Goal: Information Seeking & Learning: Learn about a topic

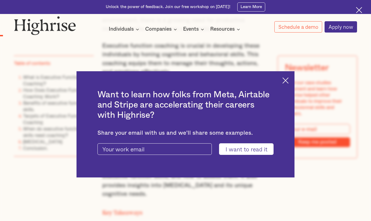
scroll to position [389, 0]
click at [287, 78] on img at bounding box center [285, 80] width 6 height 6
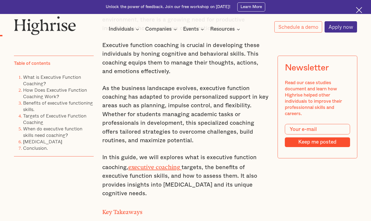
scroll to position [387, 0]
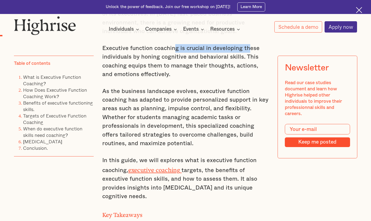
drag, startPoint x: 175, startPoint y: 46, endPoint x: 247, endPoint y: 46, distance: 72.2
click at [247, 46] on p "Executive function coaching is crucial in developing these individuals by honin…" at bounding box center [185, 61] width 167 height 35
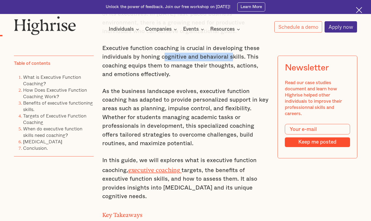
drag, startPoint x: 161, startPoint y: 60, endPoint x: 230, endPoint y: 58, distance: 68.5
click at [230, 58] on p "Executive function coaching is crucial in developing these individuals by honin…" at bounding box center [185, 61] width 167 height 35
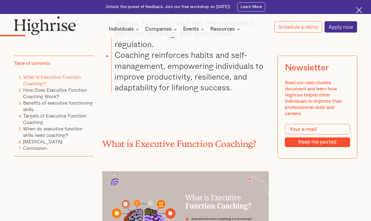
scroll to position [672, 0]
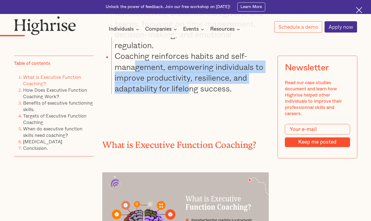
drag, startPoint x: 140, startPoint y: 63, endPoint x: 190, endPoint y: 79, distance: 52.9
click at [190, 79] on li "Coaching reinforces habits and self-management, empowering individuals to impro…" at bounding box center [189, 71] width 157 height 43
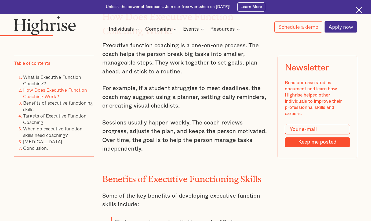
scroll to position [1021, 0]
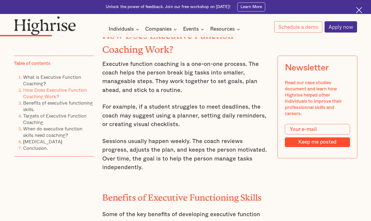
drag, startPoint x: 184, startPoint y: 59, endPoint x: 191, endPoint y: 98, distance: 39.9
drag, startPoint x: 128, startPoint y: 59, endPoint x: 192, endPoint y: 61, distance: 65.0
click at [192, 61] on p "Executive function coaching is a one-on-one process. The coach helps the person…" at bounding box center [185, 77] width 167 height 35
drag, startPoint x: 132, startPoint y: 82, endPoint x: 180, endPoint y: 81, distance: 48.1
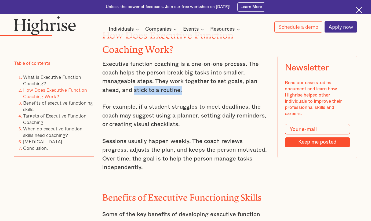
click at [181, 81] on p "Executive function coaching is a one-on-one process. The coach helps the person…" at bounding box center [185, 77] width 167 height 35
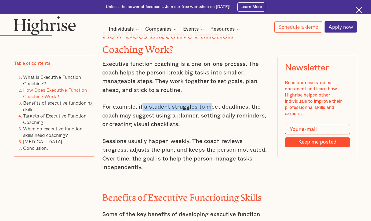
drag, startPoint x: 140, startPoint y: 100, endPoint x: 206, endPoint y: 100, distance: 65.2
click at [206, 103] on p "For example, if a student struggles to meet deadlines, the coach may suggest us…" at bounding box center [185, 116] width 167 height 26
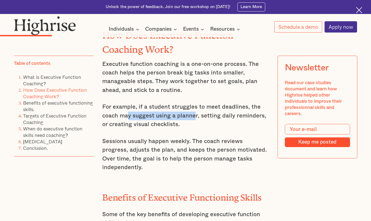
drag, startPoint x: 128, startPoint y: 107, endPoint x: 194, endPoint y: 107, distance: 66.6
click at [194, 107] on p "For example, if a student struggles to meet deadlines, the coach may suggest us…" at bounding box center [185, 116] width 167 height 26
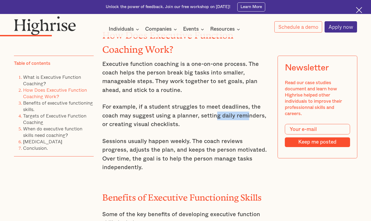
drag, startPoint x: 215, startPoint y: 107, endPoint x: 245, endPoint y: 110, distance: 30.5
click at [245, 110] on p "For example, if a student struggles to meet deadlines, the coach may suggest us…" at bounding box center [185, 116] width 167 height 26
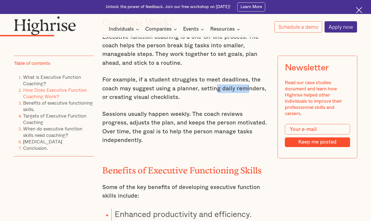
scroll to position [1055, 0]
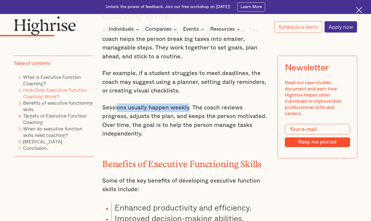
drag, startPoint x: 116, startPoint y: 96, endPoint x: 187, endPoint y: 96, distance: 71.1
click at [187, 103] on p "Sessions usually happen weekly. The coach reviews progress, adjusts the plan, a…" at bounding box center [185, 120] width 167 height 35
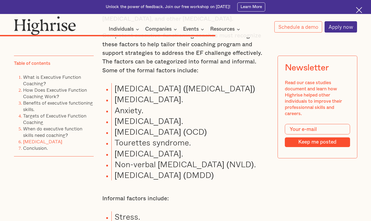
scroll to position [3133, 0]
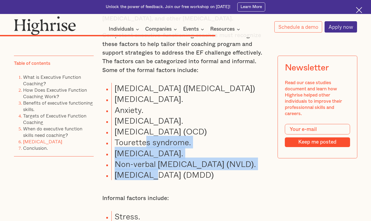
drag, startPoint x: 144, startPoint y: 102, endPoint x: 148, endPoint y: 130, distance: 28.2
click at [148, 130] on ul "[MEDICAL_DATA] ([MEDICAL_DATA]) [MEDICAL_DATA]. Anxiety. [MEDICAL_DATA]. [MEDIC…" at bounding box center [182, 131] width 174 height 97
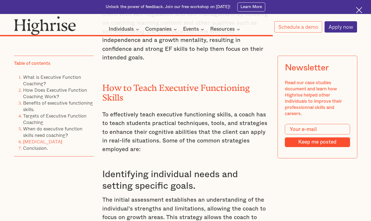
scroll to position [3874, 0]
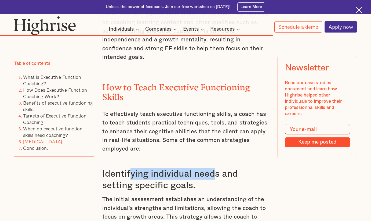
drag, startPoint x: 129, startPoint y: 123, endPoint x: 216, endPoint y: 123, distance: 86.7
click at [216, 168] on h3 "Identifying individual needs and setting specific goals." at bounding box center [185, 179] width 167 height 23
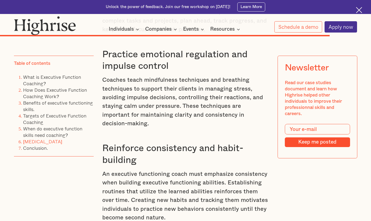
scroll to position [4612, 0]
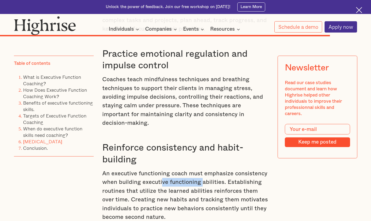
drag, startPoint x: 161, startPoint y: 90, endPoint x: 201, endPoint y: 91, distance: 40.8
click at [201, 169] on p "An executive functioning coach must emphasize consistency when building executi…" at bounding box center [185, 195] width 167 height 52
drag, startPoint x: 161, startPoint y: 101, endPoint x: 189, endPoint y: 101, distance: 28.2
click at [190, 169] on p "An executive functioning coach must emphasize consistency when building executi…" at bounding box center [185, 195] width 167 height 52
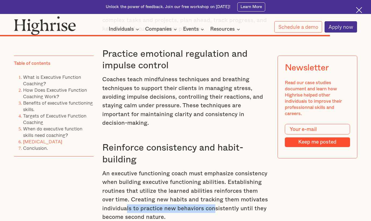
drag, startPoint x: 126, startPoint y: 120, endPoint x: 211, endPoint y: 121, distance: 84.6
click at [211, 169] on p "An executive functioning coach must emphasize consistency when building executi…" at bounding box center [185, 195] width 167 height 52
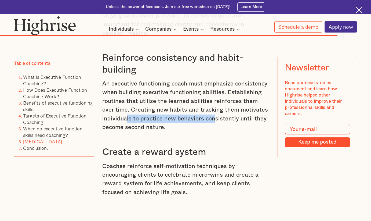
scroll to position [4709, 0]
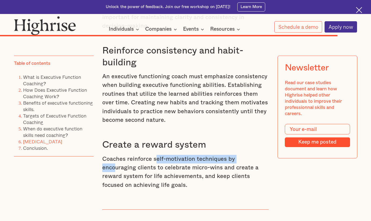
drag, startPoint x: 155, startPoint y: 70, endPoint x: 244, endPoint y: 70, distance: 88.6
click at [244, 155] on p "Coaches reinforce self-motivation techniques by encouraging clients to celebrat…" at bounding box center [185, 172] width 167 height 35
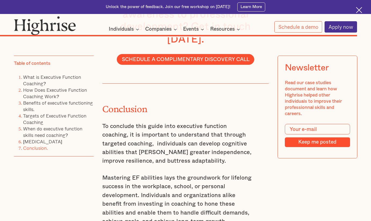
scroll to position [4961, 0]
